Goal: Task Accomplishment & Management: Complete application form

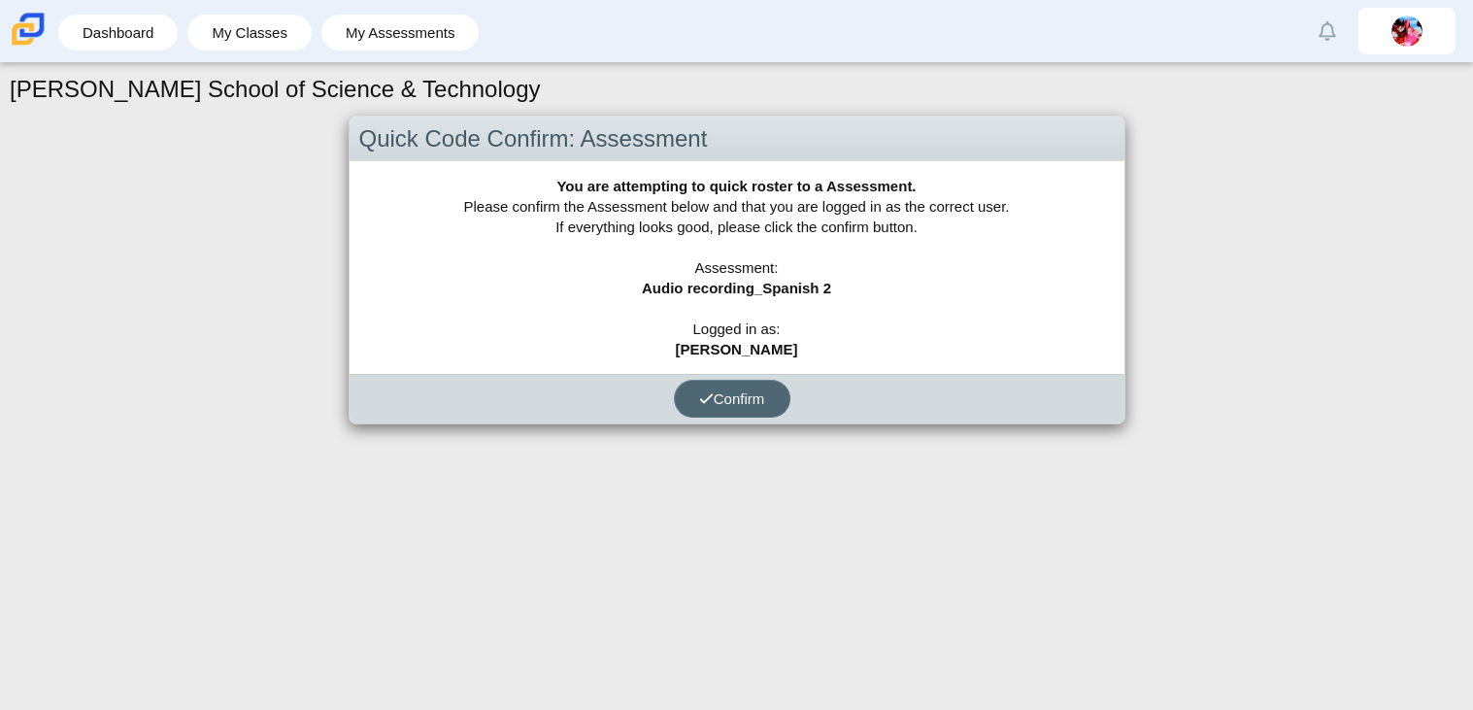
click at [744, 415] on button "Confirm" at bounding box center [732, 399] width 116 height 38
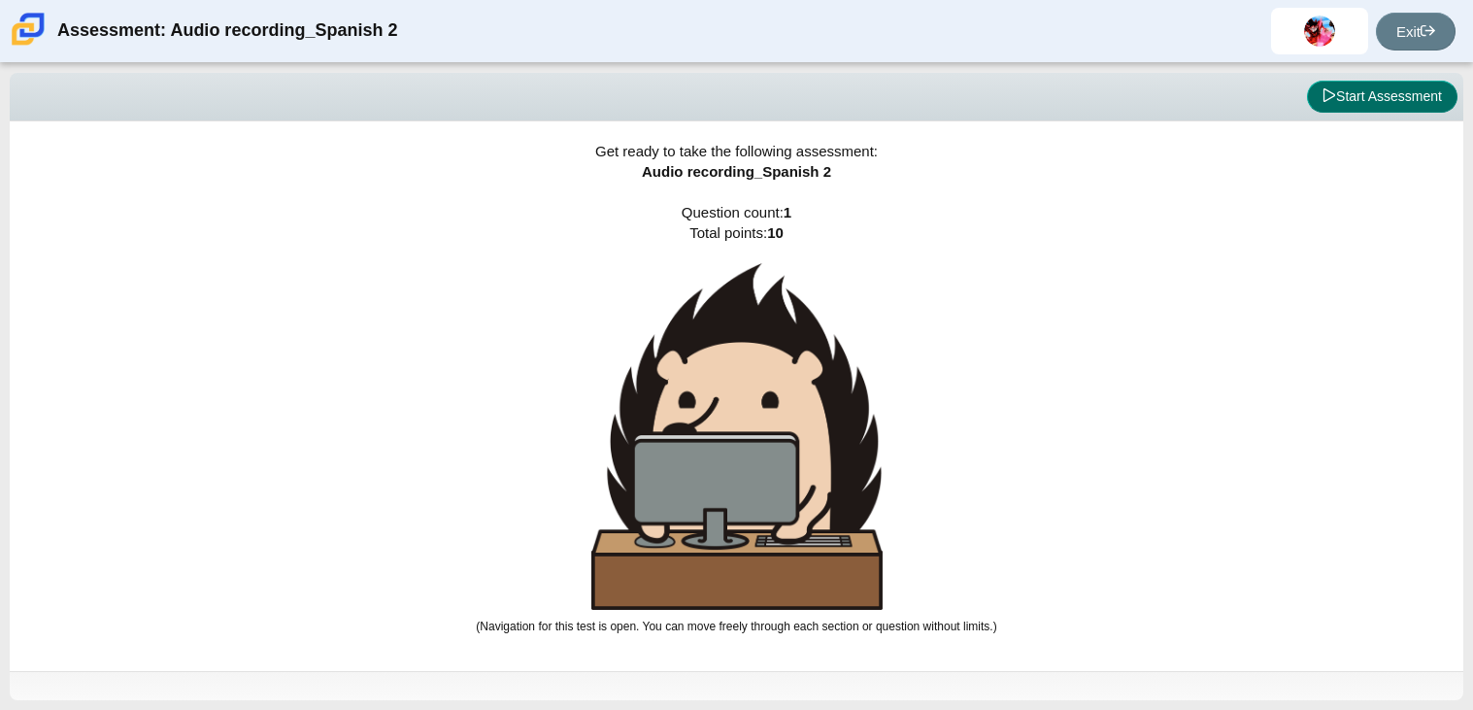
click at [1372, 81] on button "Start Assessment" at bounding box center [1382, 97] width 150 height 33
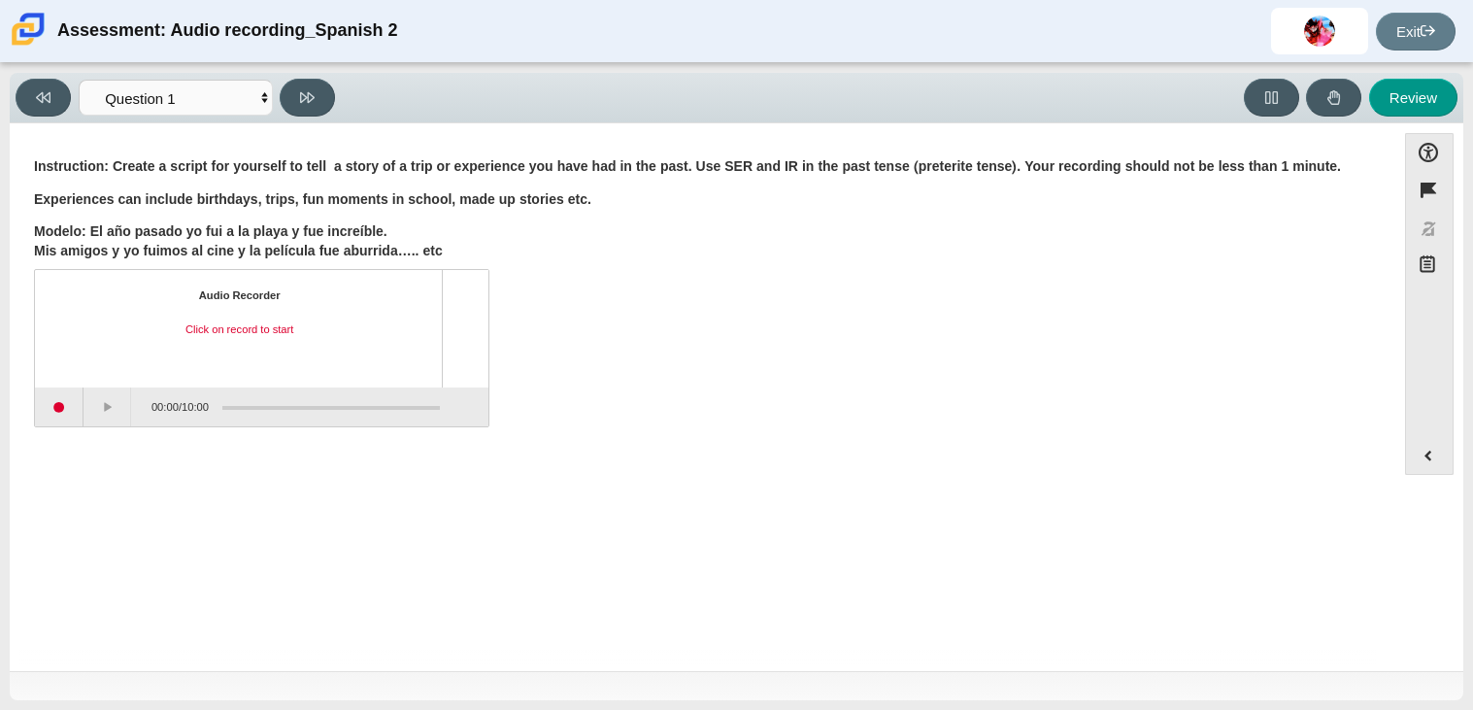
click at [937, 511] on div "Question Instruction: Create a script for yourself to tell a story of a trip or…" at bounding box center [702, 401] width 1366 height 526
click at [59, 413] on button "Start recording" at bounding box center [59, 406] width 49 height 39
click at [76, 412] on button "Stop recording" at bounding box center [59, 406] width 49 height 39
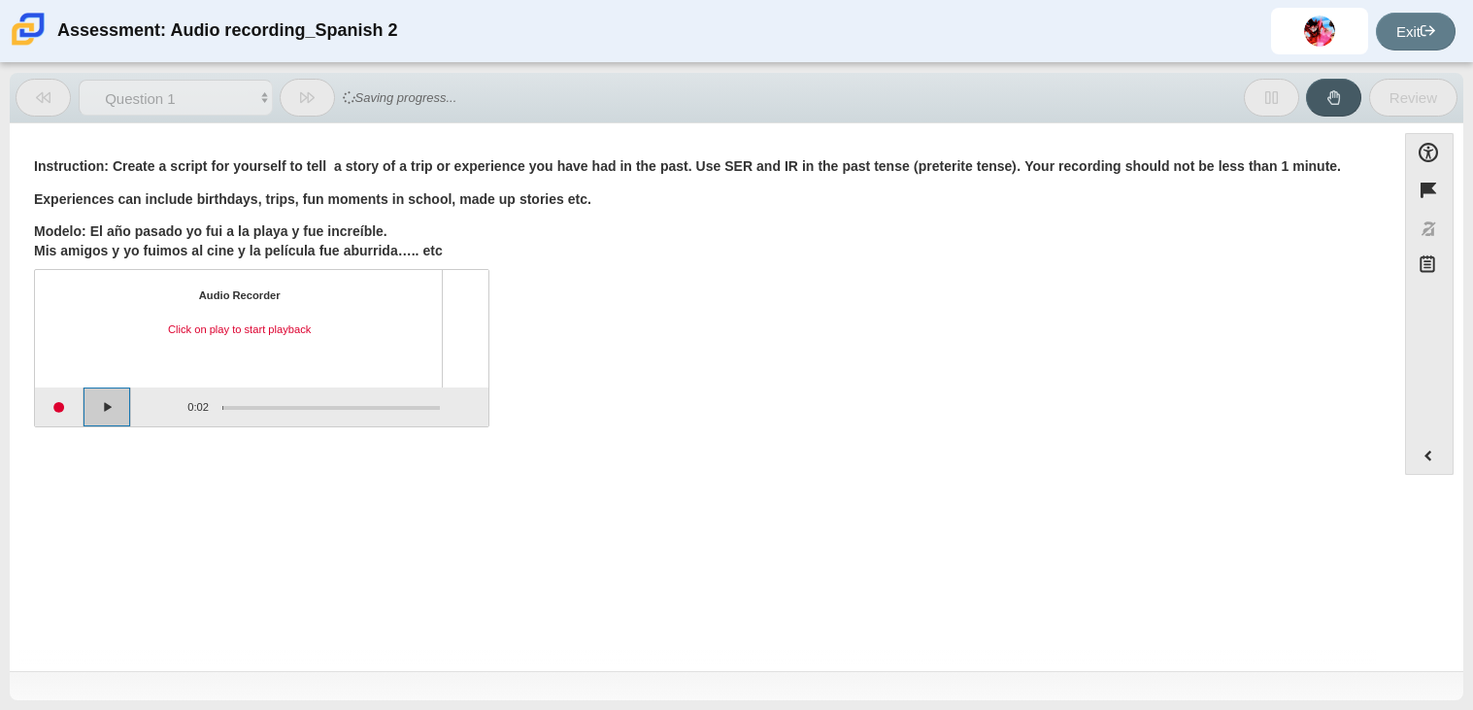
click at [98, 415] on button "Play" at bounding box center [107, 406] width 49 height 39
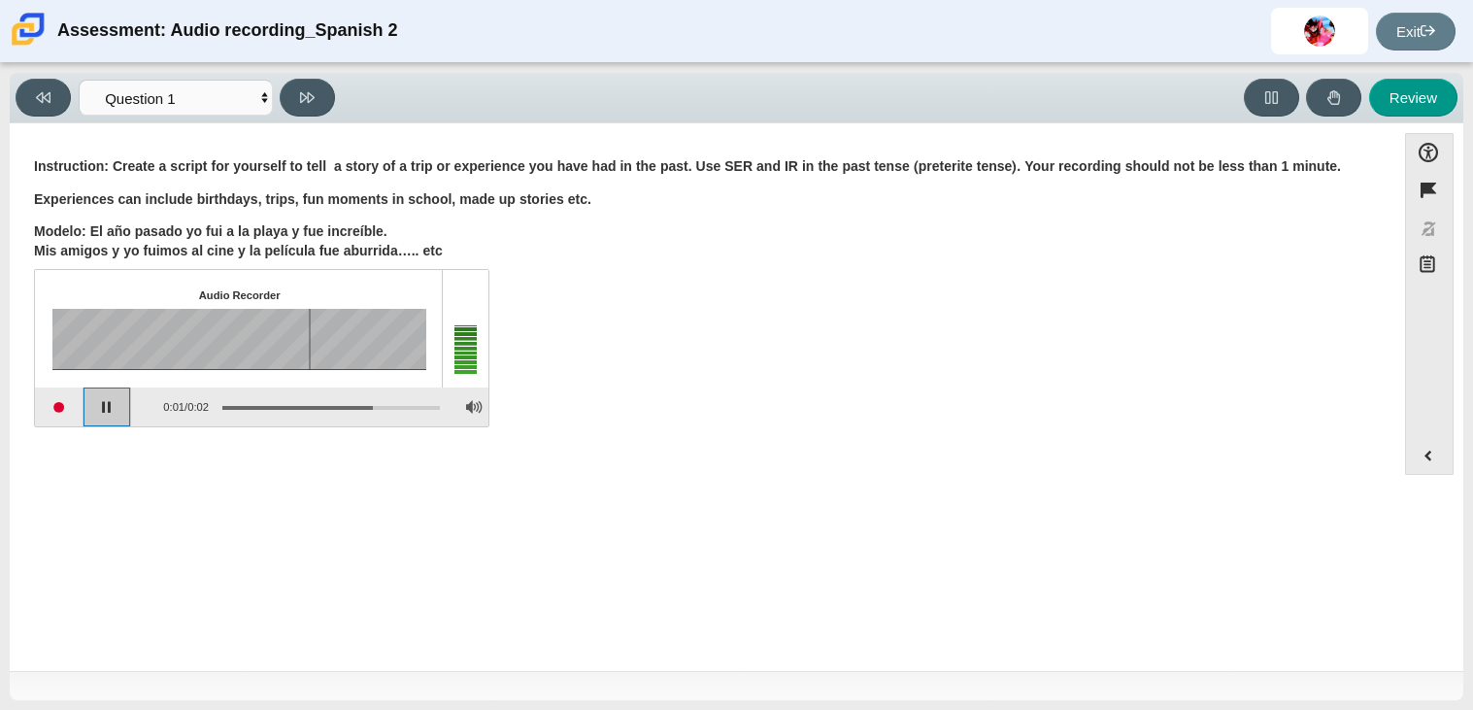
click at [98, 415] on button "Pause playback" at bounding box center [107, 406] width 49 height 39
click at [98, 415] on button "Continue playback" at bounding box center [107, 406] width 49 height 39
click at [98, 415] on button "Play" at bounding box center [107, 406] width 49 height 39
click at [98, 415] on button "Pause playback" at bounding box center [107, 406] width 49 height 39
click at [65, 405] on button "Start recording" at bounding box center [59, 406] width 49 height 39
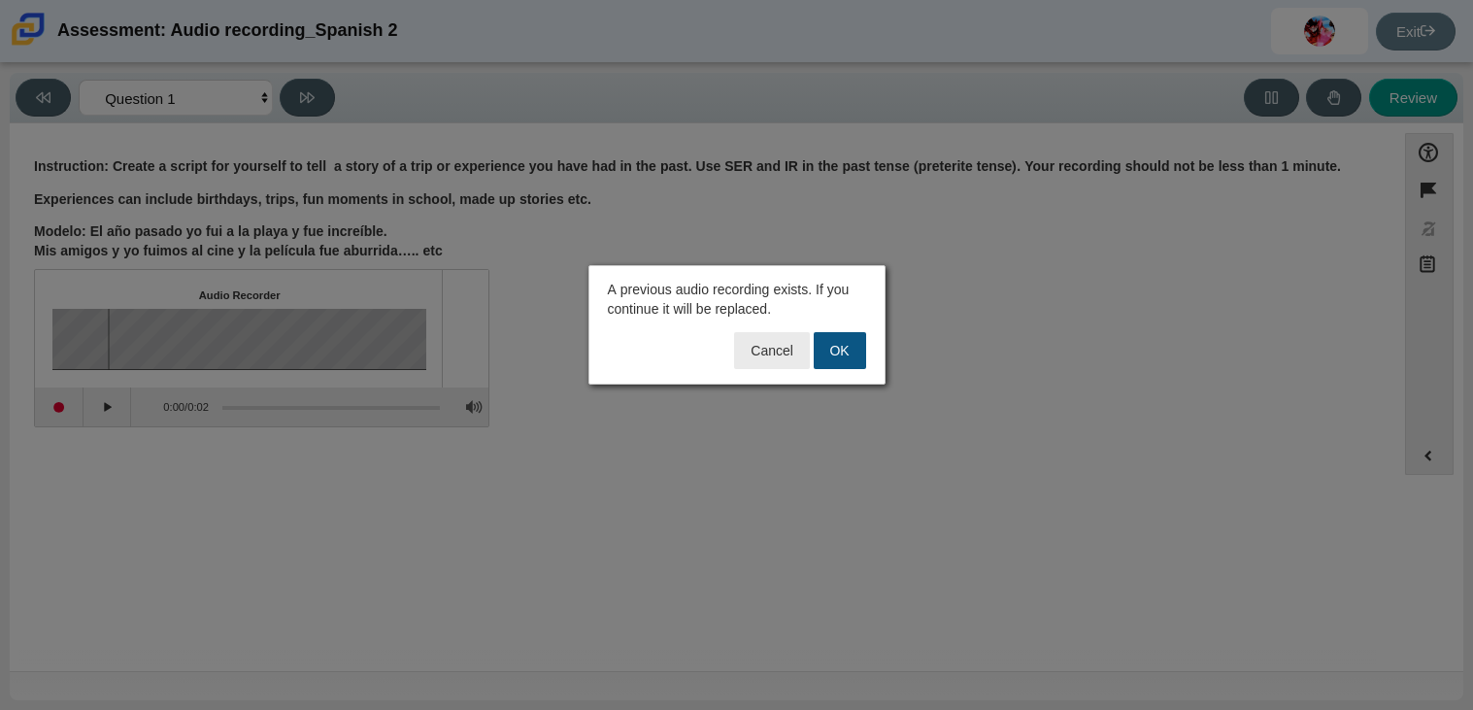
click at [835, 359] on button "OK" at bounding box center [840, 350] width 52 height 37
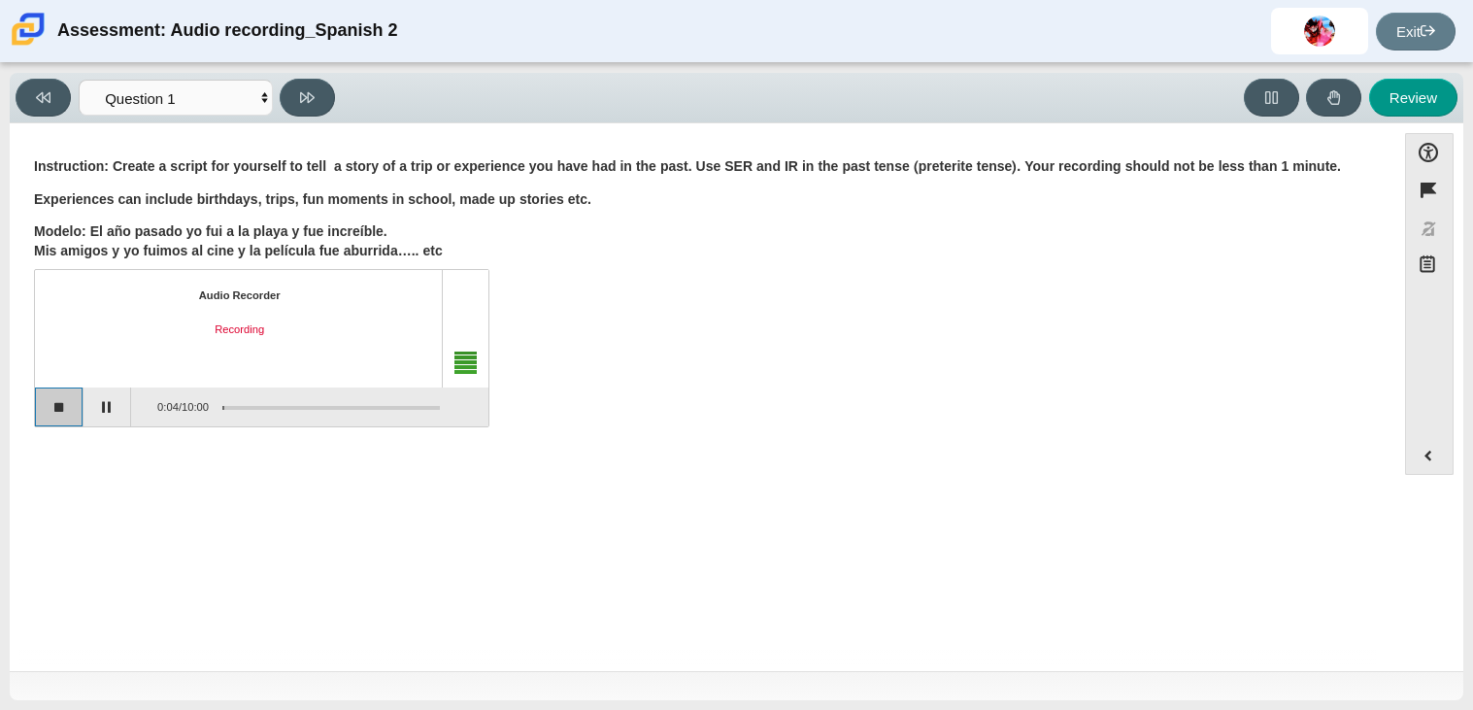
click at [54, 408] on button "Stop recording" at bounding box center [59, 406] width 49 height 39
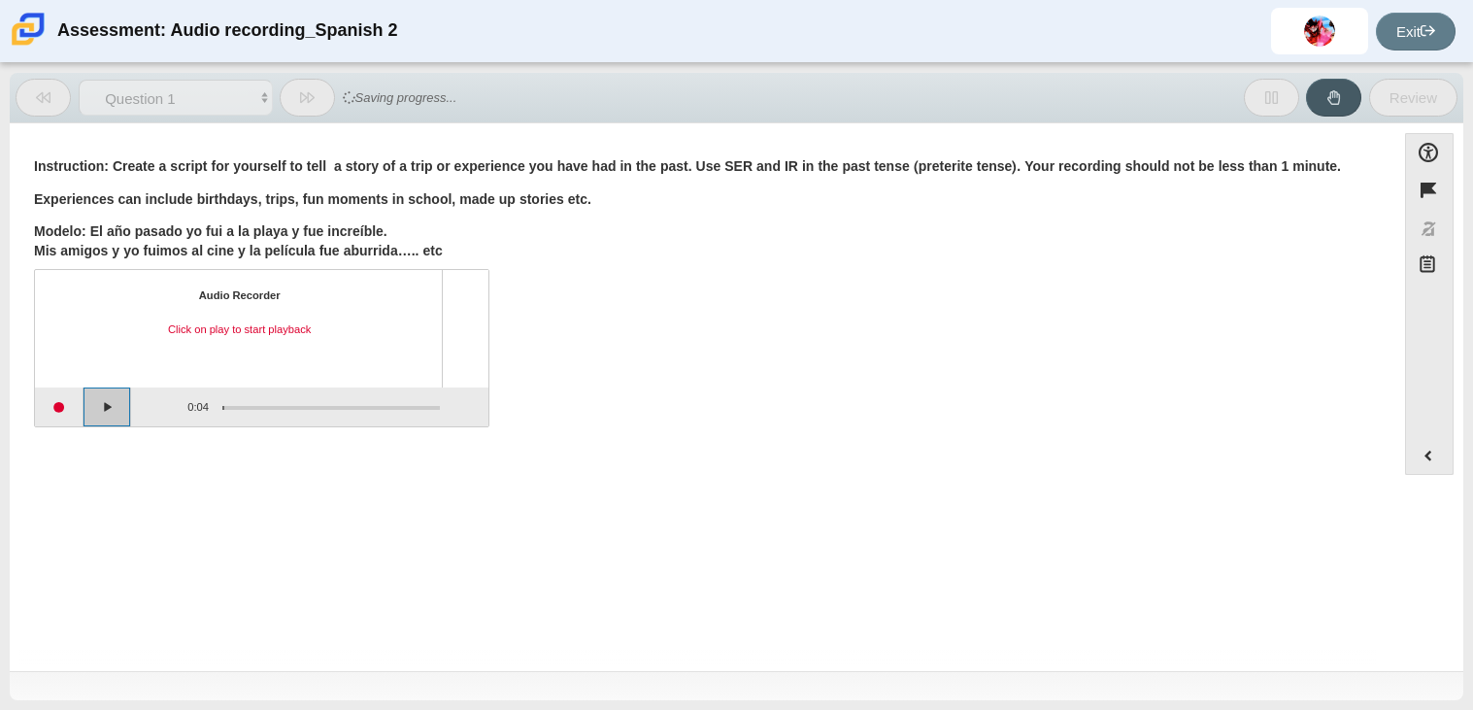
click at [113, 411] on button "Play" at bounding box center [107, 406] width 49 height 39
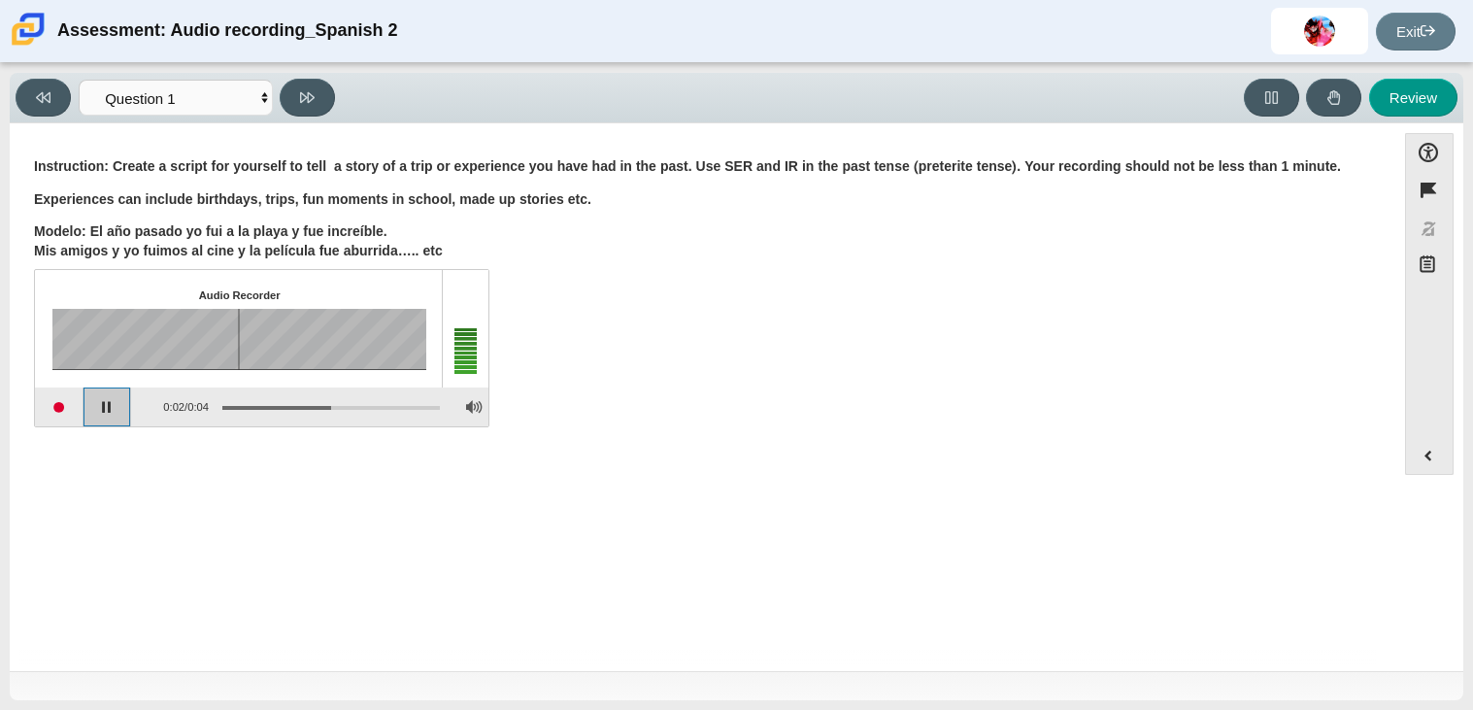
click at [113, 411] on button "Pause playback" at bounding box center [107, 406] width 49 height 39
click at [189, 417] on div "0:02 / 0:04" at bounding box center [170, 406] width 78 height 36
click at [71, 402] on button "Start recording" at bounding box center [59, 406] width 49 height 39
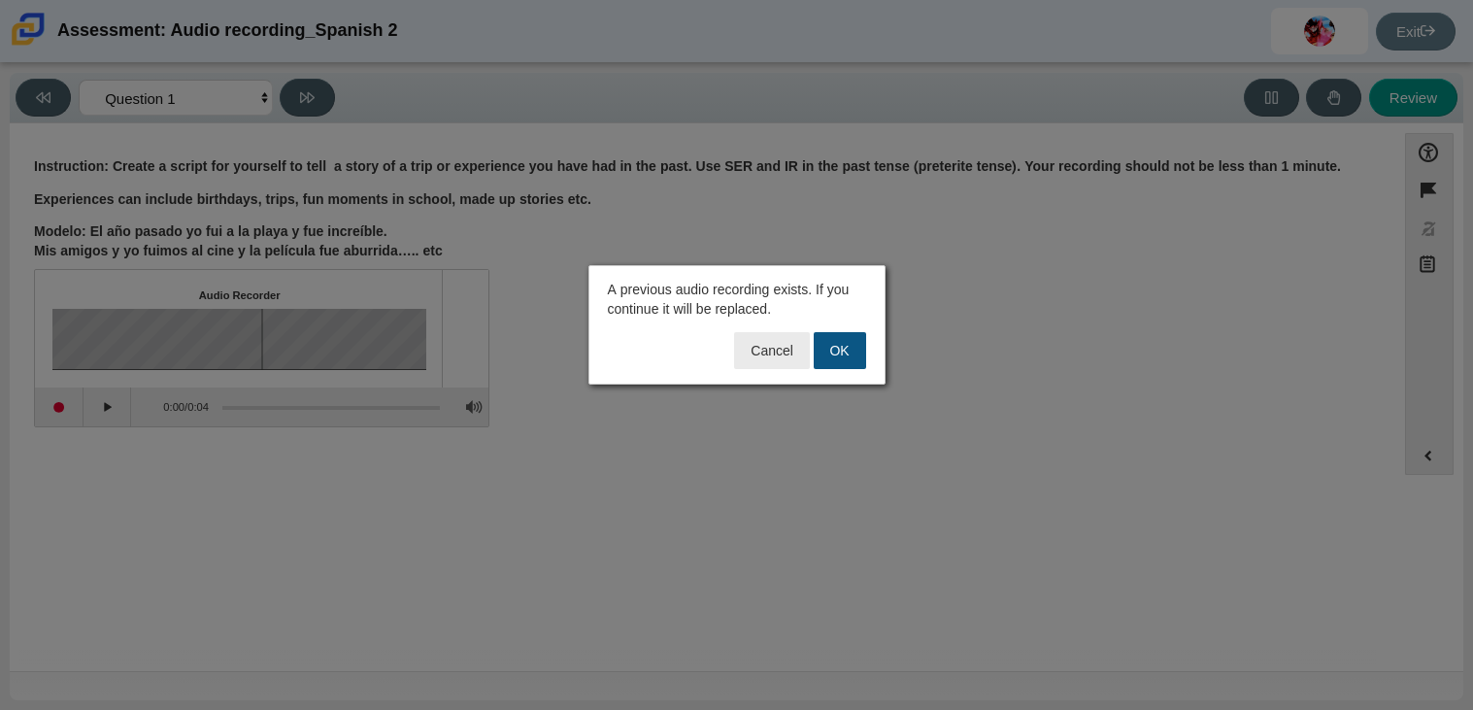
click at [823, 339] on button "OK" at bounding box center [840, 350] width 52 height 37
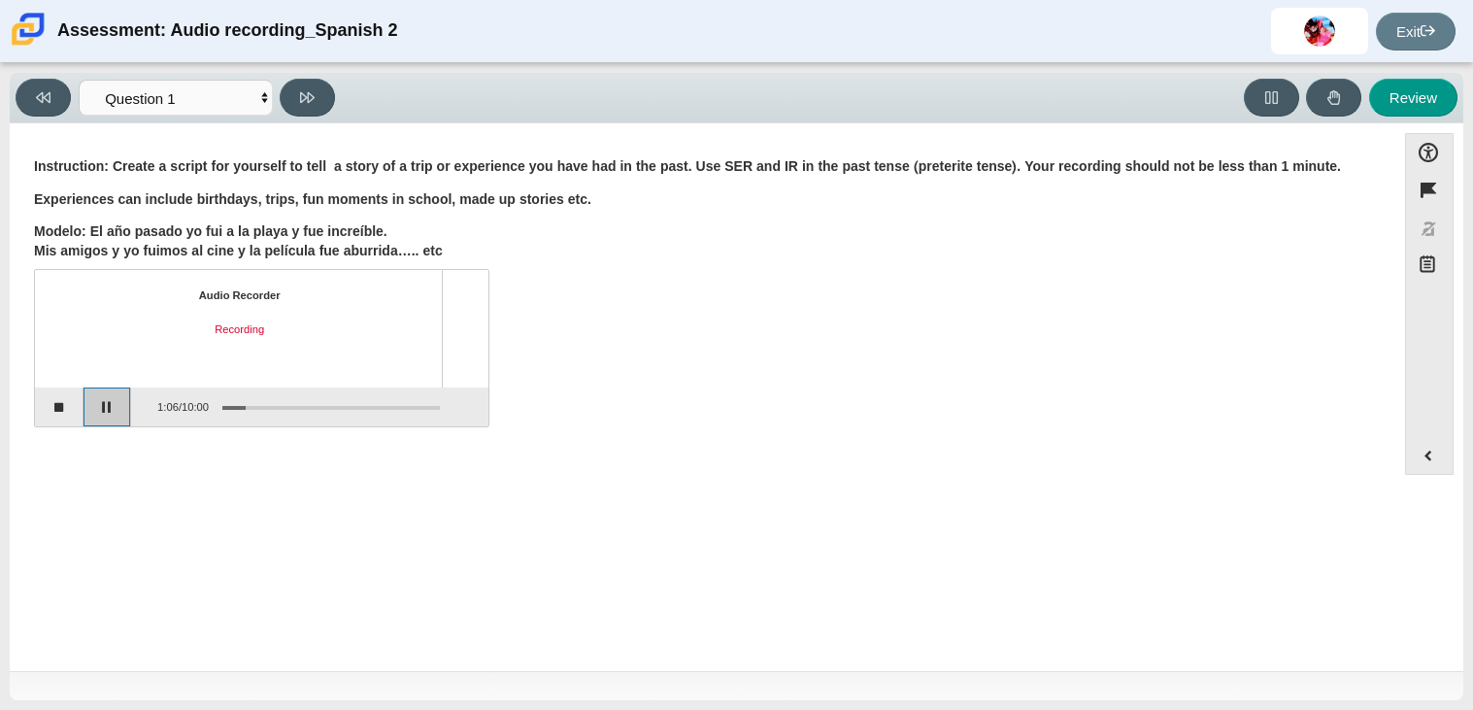
click at [117, 399] on button "Pause" at bounding box center [107, 406] width 49 height 39
click at [66, 414] on button "Stop recording" at bounding box center [59, 406] width 49 height 39
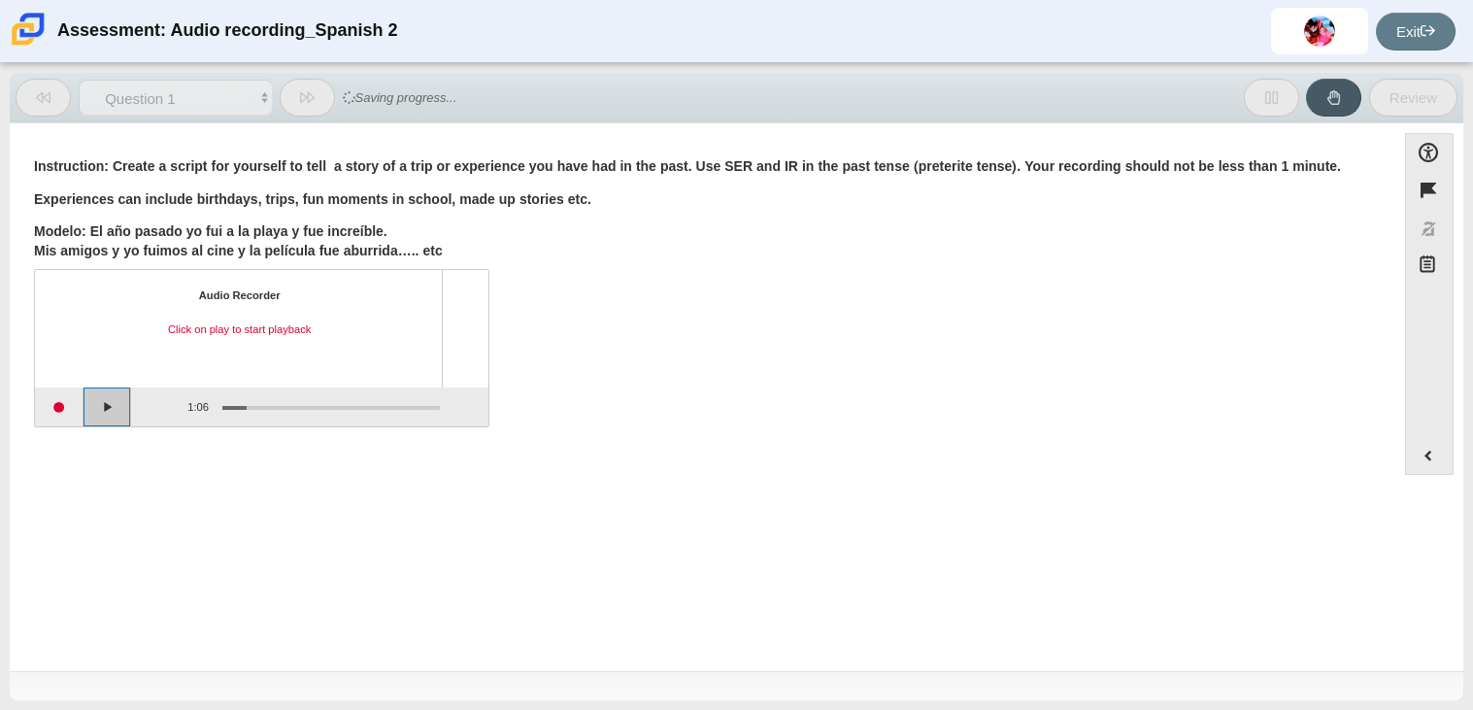
click at [98, 416] on button "Play" at bounding box center [107, 406] width 49 height 39
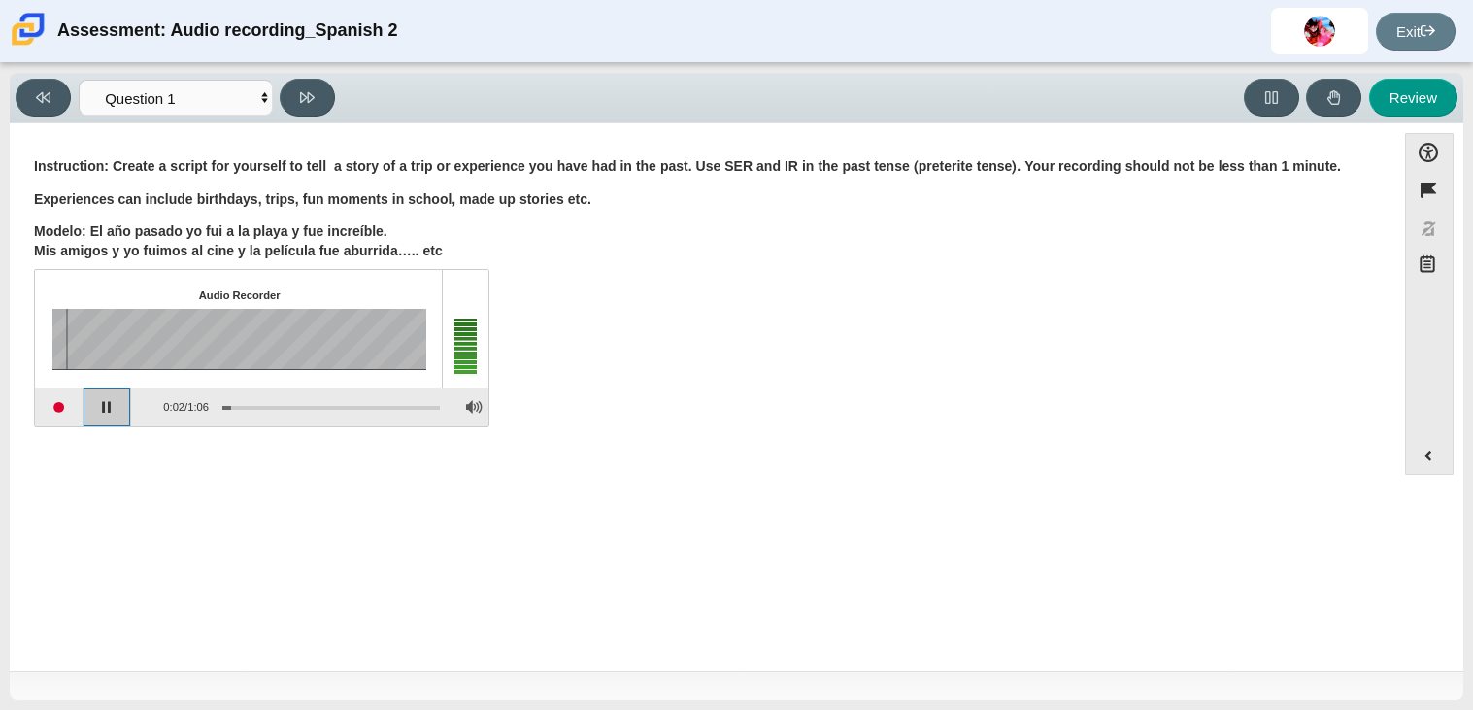
click at [98, 416] on button "Pause playback" at bounding box center [107, 406] width 49 height 39
click at [329, 93] on button at bounding box center [307, 98] width 55 height 38
select select "review"
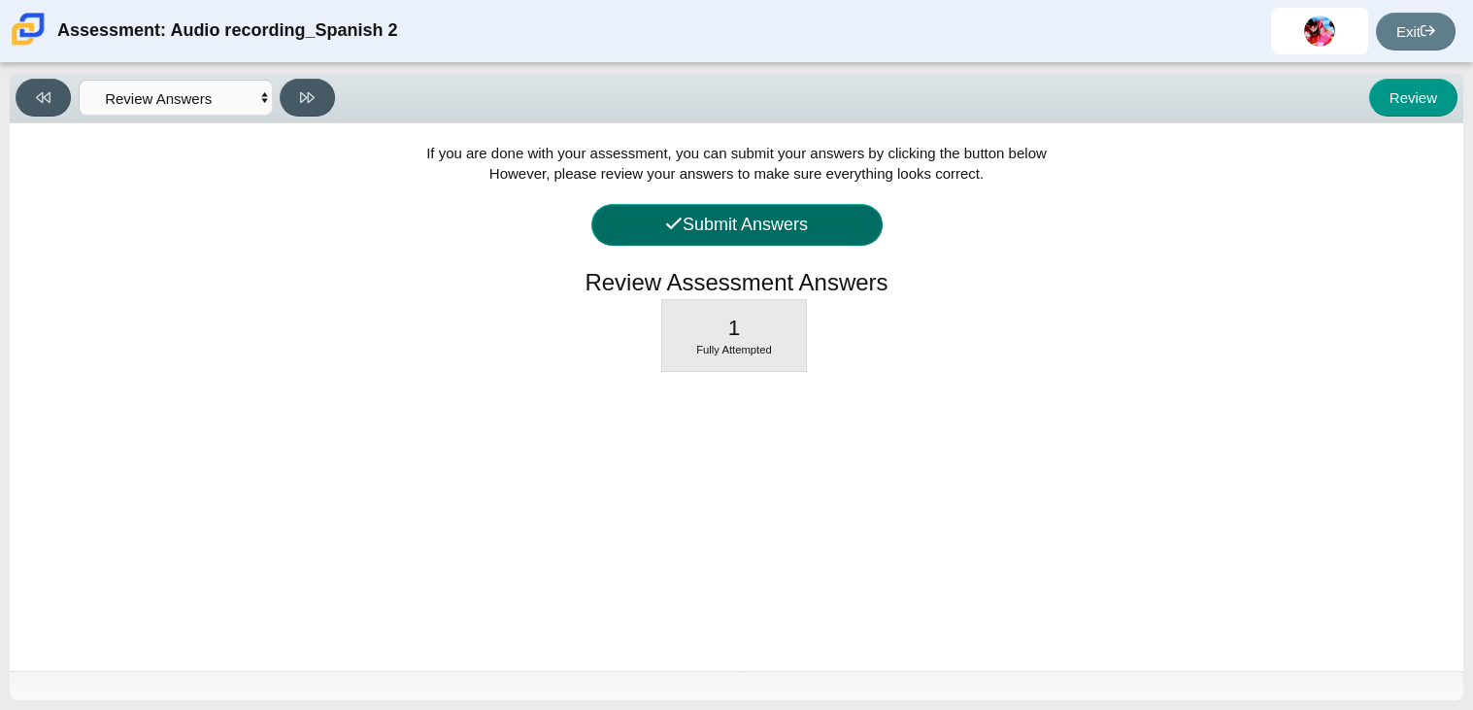
click at [633, 212] on button "Submit Answers" at bounding box center [736, 225] width 291 height 42
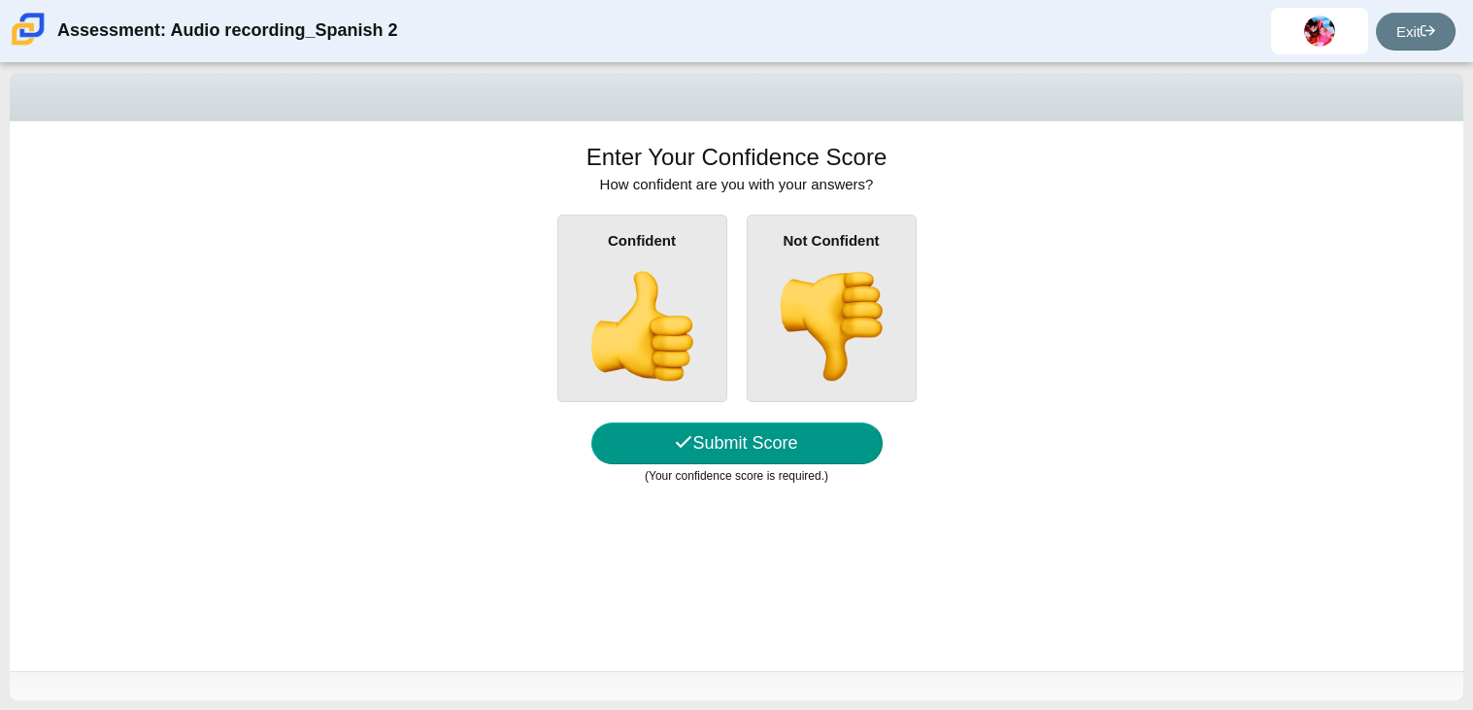
click at [667, 312] on img at bounding box center [641, 326] width 111 height 111
click at [0, 0] on input "Confident" at bounding box center [0, 0] width 0 height 0
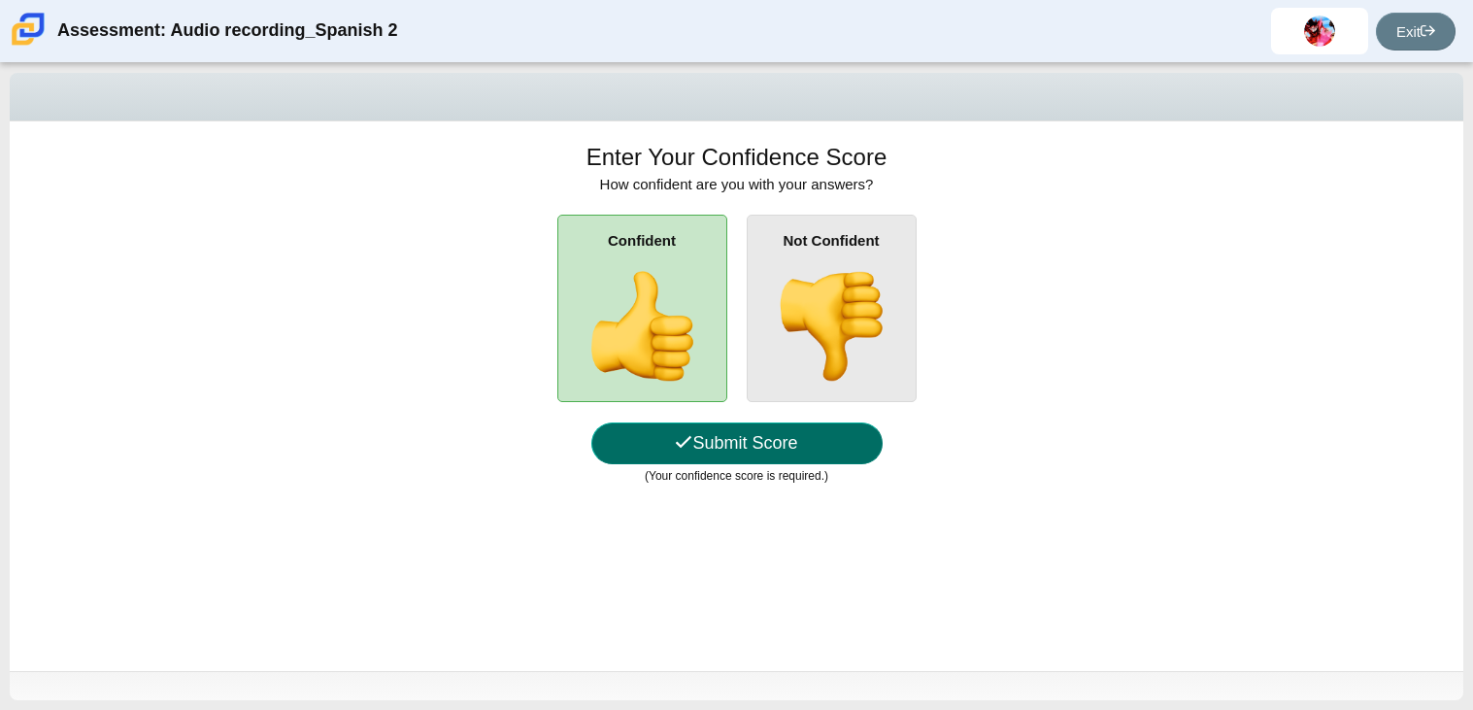
click at [742, 445] on button "Submit Score" at bounding box center [736, 443] width 291 height 42
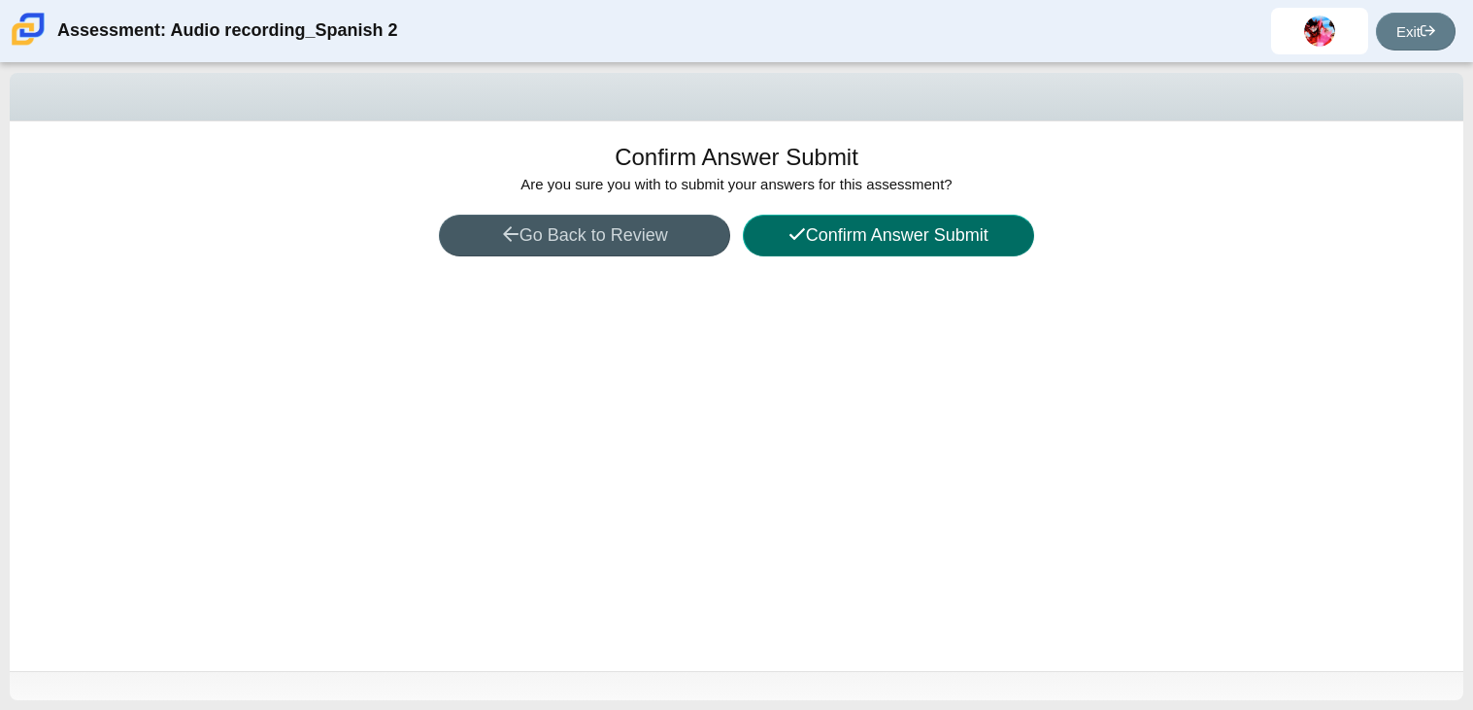
click at [889, 229] on button "Confirm Answer Submit" at bounding box center [888, 236] width 291 height 42
